Goal: Task Accomplishment & Management: Use online tool/utility

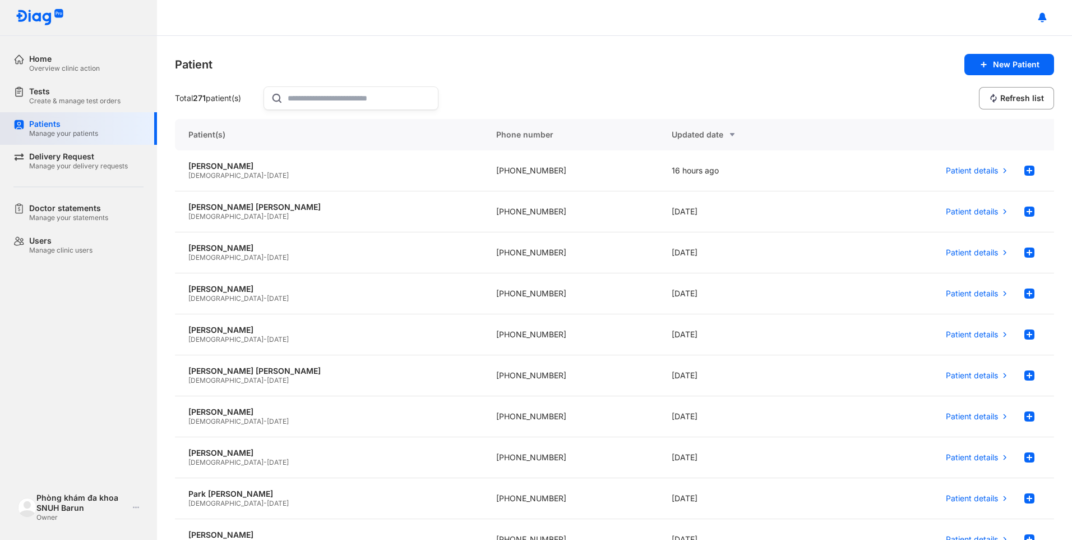
click at [57, 128] on div "Patients" at bounding box center [63, 124] width 69 height 10
click at [54, 99] on div "Create & manage test orders" at bounding box center [74, 100] width 91 height 9
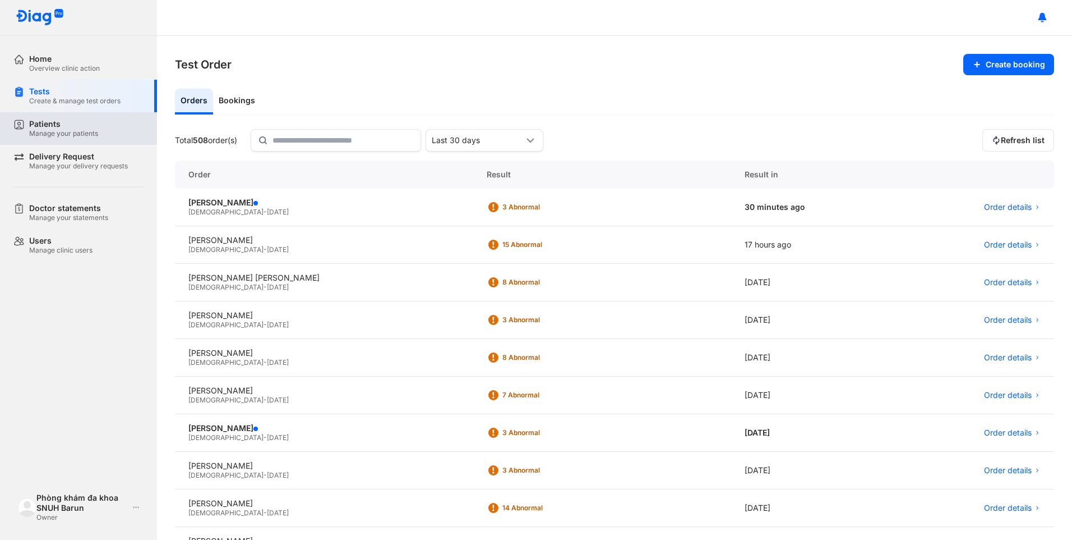
click at [72, 135] on div "Manage your patients" at bounding box center [63, 133] width 69 height 9
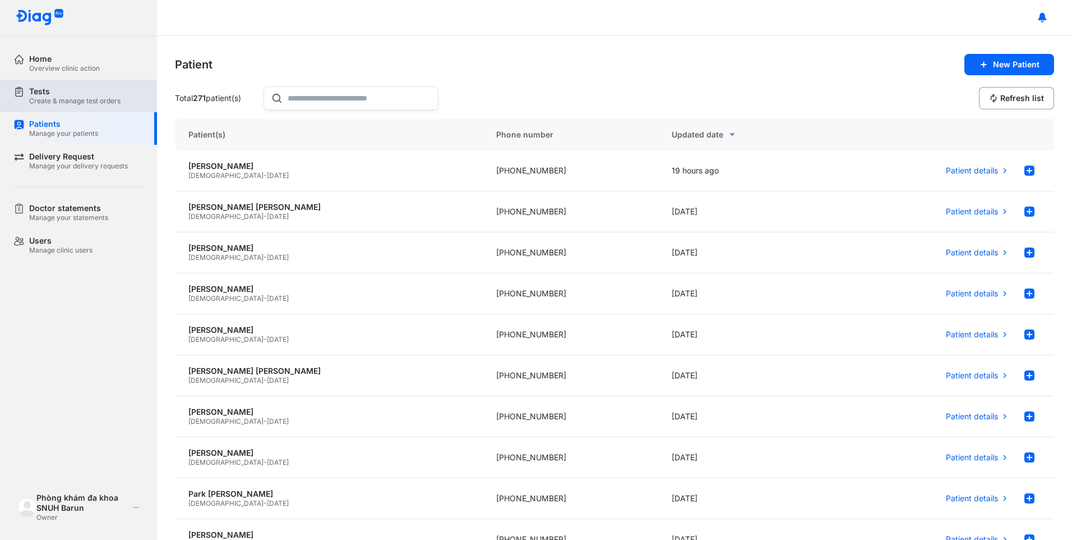
click at [58, 102] on div "Create & manage test orders" at bounding box center [74, 100] width 91 height 9
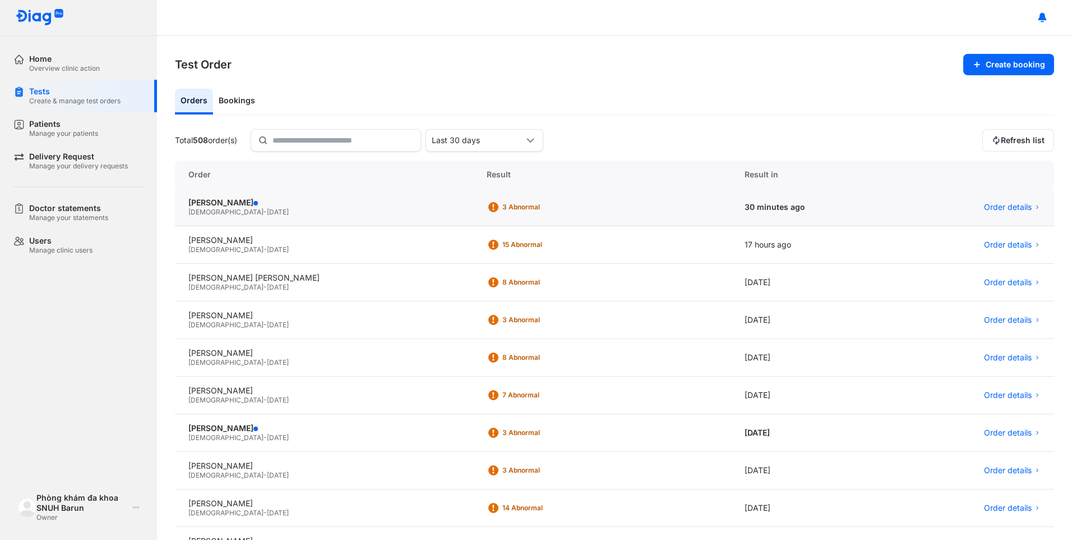
click at [256, 210] on div "Female - 04/07/1980" at bounding box center [323, 212] width 271 height 9
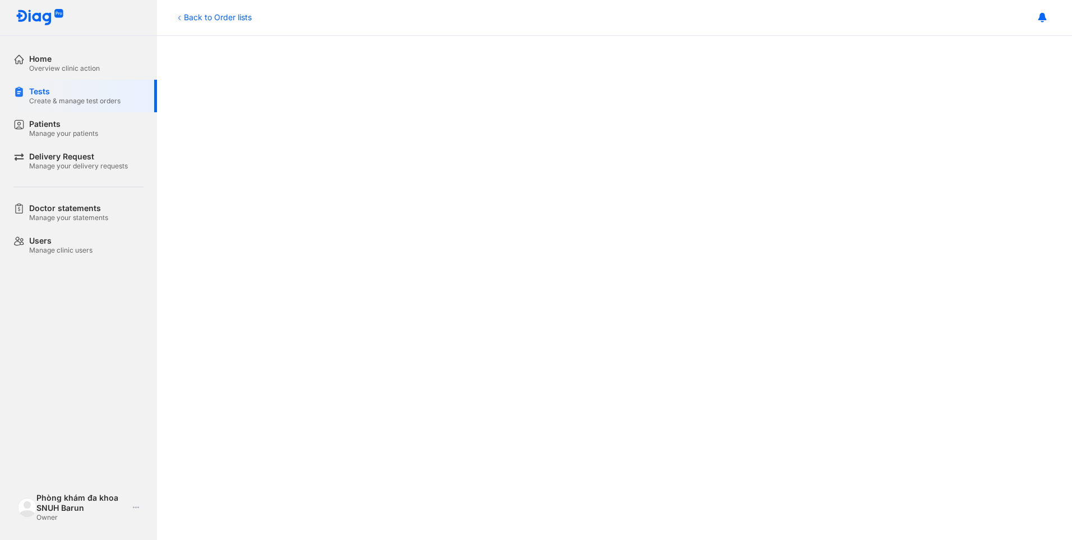
scroll to position [280, 0]
